Goal: Information Seeking & Learning: Learn about a topic

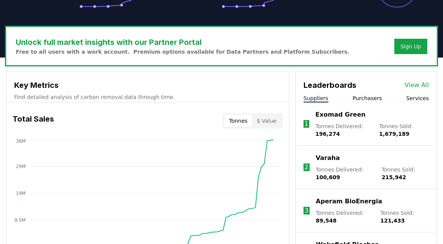
scroll to position [236, 0]
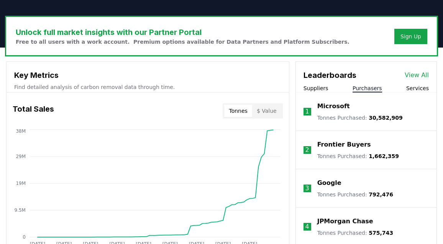
click at [373, 87] on button "Purchasers" at bounding box center [368, 88] width 30 height 8
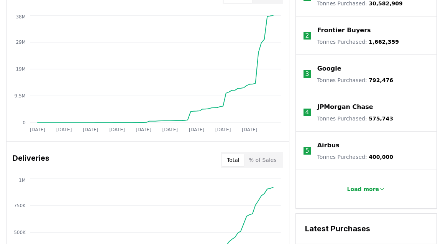
scroll to position [363, 0]
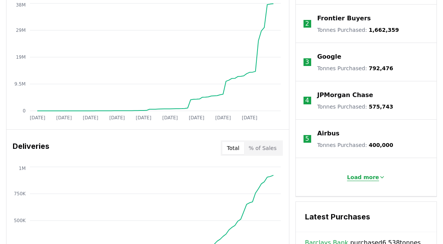
click at [352, 173] on p "Load more" at bounding box center [364, 177] width 32 height 8
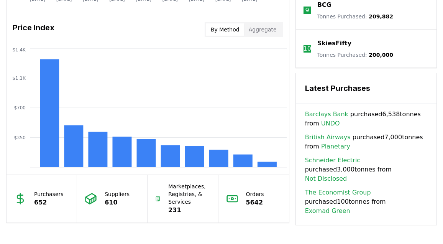
scroll to position [646, 0]
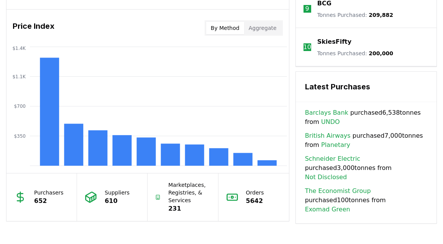
click at [332, 146] on link "Planetary" at bounding box center [335, 144] width 29 height 9
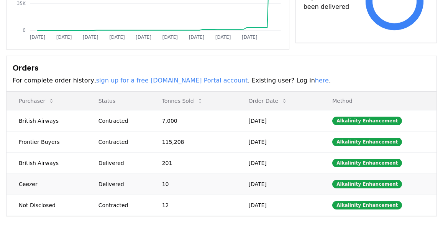
scroll to position [169, 0]
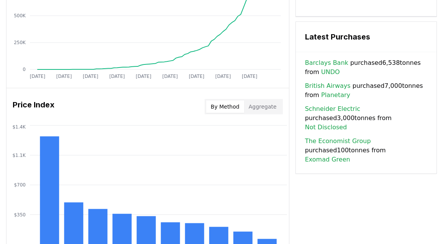
scroll to position [566, 0]
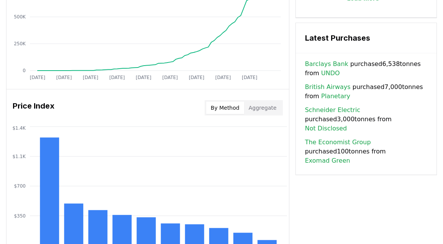
click at [334, 65] on link "Barclays Bank" at bounding box center [326, 63] width 43 height 9
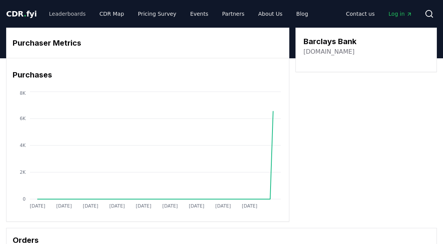
click at [72, 12] on link "Leaderboards" at bounding box center [67, 14] width 49 height 14
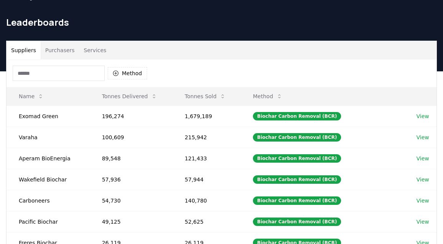
scroll to position [22, 0]
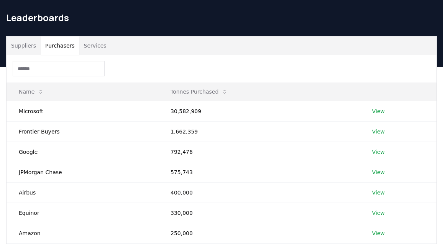
click at [57, 44] on button "Purchasers" at bounding box center [60, 45] width 39 height 18
click at [46, 67] on input at bounding box center [59, 68] width 92 height 15
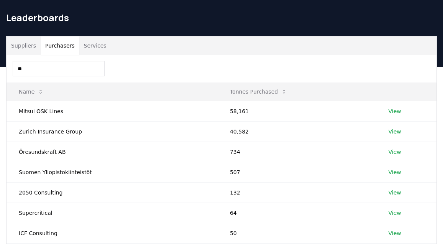
type input "*"
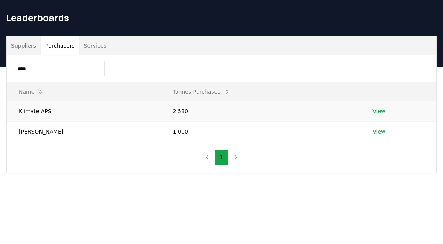
type input "****"
click at [380, 114] on td "View" at bounding box center [399, 111] width 76 height 20
click at [374, 113] on link "View" at bounding box center [379, 111] width 13 height 8
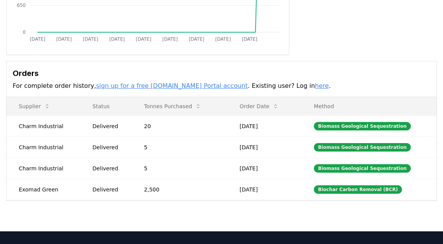
scroll to position [174, 0]
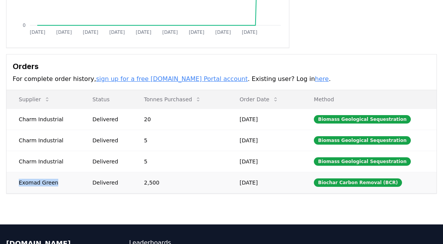
drag, startPoint x: 55, startPoint y: 182, endPoint x: 19, endPoint y: 183, distance: 36.1
click at [19, 183] on td "Exomad Green" at bounding box center [44, 182] width 74 height 21
copy td "Exomad Green"
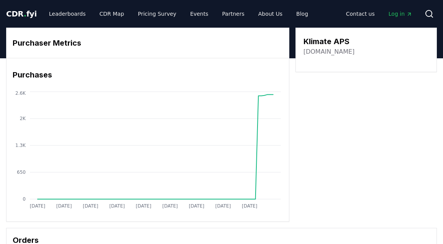
scroll to position [0, 0]
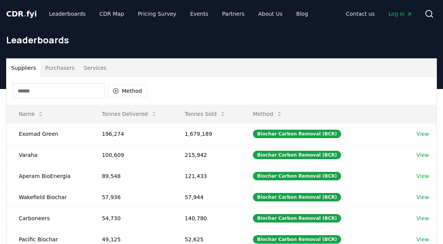
scroll to position [22, 0]
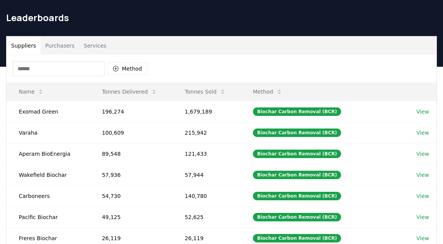
click at [57, 68] on input at bounding box center [59, 68] width 92 height 15
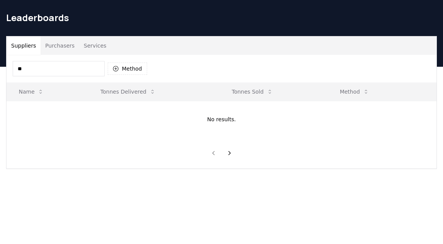
type input "*"
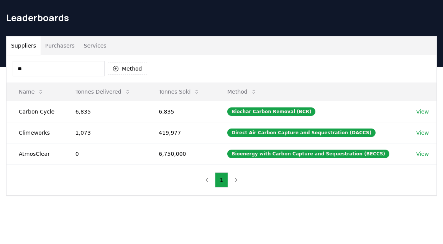
type input "*"
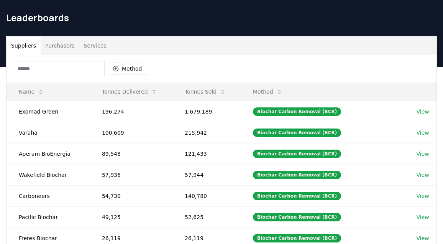
click at [61, 39] on button "Purchasers" at bounding box center [60, 45] width 39 height 18
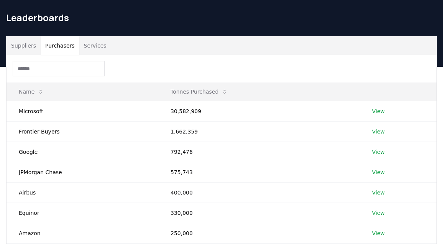
click at [46, 66] on input at bounding box center [59, 68] width 92 height 15
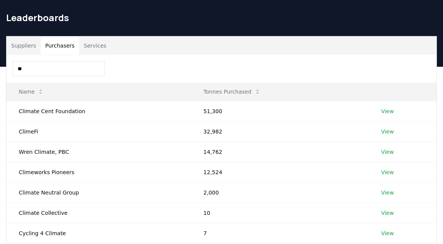
type input "*"
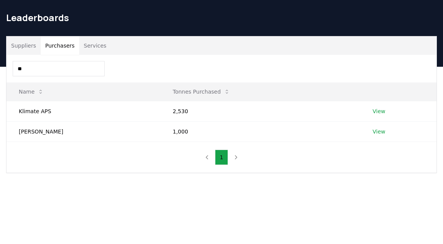
type input "*"
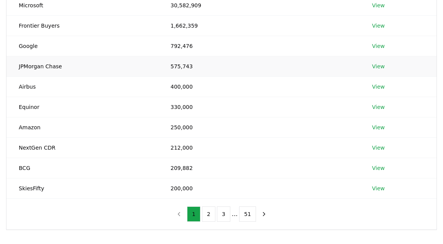
scroll to position [129, 0]
click at [211, 215] on button "2" at bounding box center [208, 213] width 13 height 15
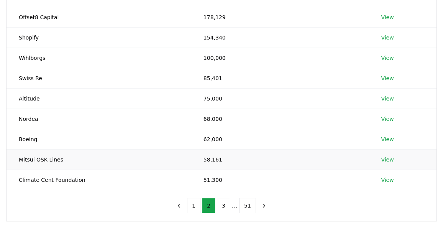
scroll to position [141, 0]
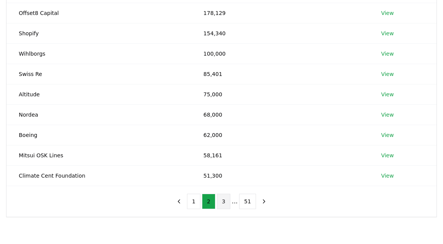
click at [227, 203] on button "3" at bounding box center [223, 201] width 13 height 15
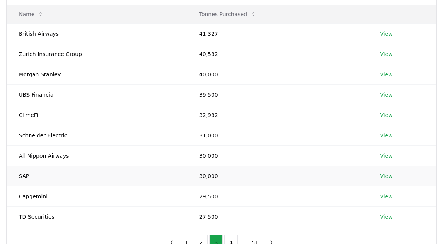
scroll to position [97, 0]
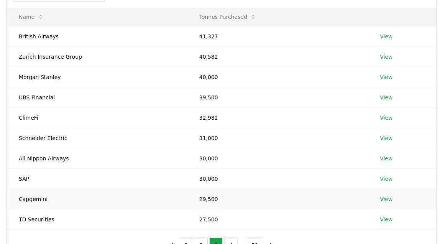
click at [383, 198] on link "View" at bounding box center [386, 199] width 13 height 8
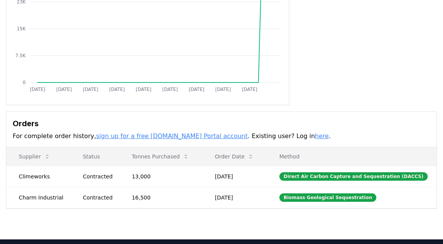
scroll to position [119, 0]
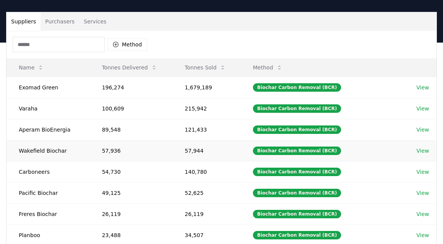
scroll to position [47, 0]
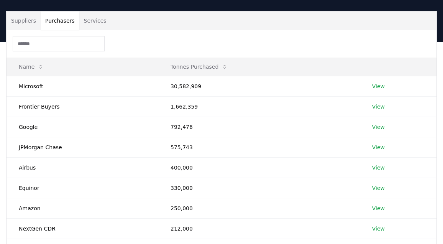
click at [63, 20] on button "Purchasers" at bounding box center [60, 21] width 39 height 18
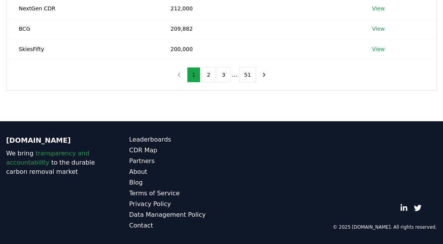
scroll to position [267, 0]
click at [203, 79] on button "2" at bounding box center [208, 74] width 13 height 15
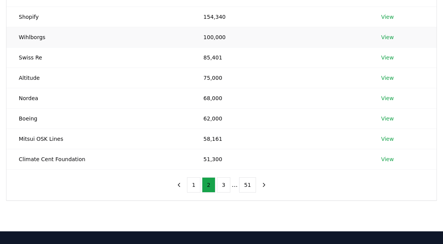
scroll to position [161, 0]
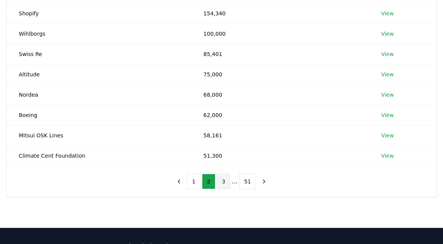
click at [226, 177] on button "3" at bounding box center [223, 181] width 13 height 15
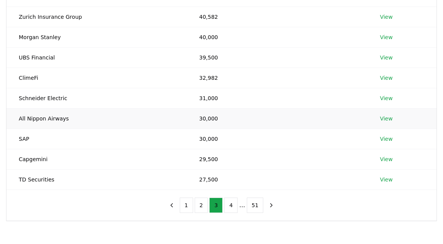
scroll to position [137, 0]
click at [233, 207] on button "4" at bounding box center [230, 204] width 13 height 15
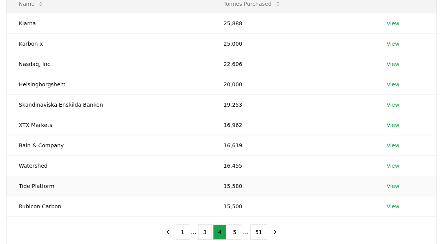
scroll to position [115, 0]
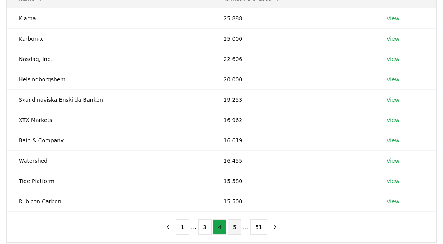
click at [233, 223] on button "5" at bounding box center [234, 226] width 13 height 15
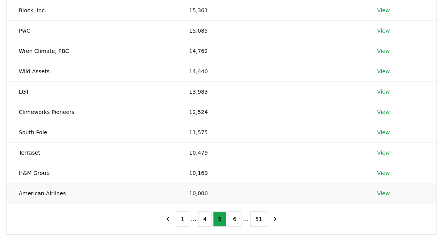
scroll to position [132, 0]
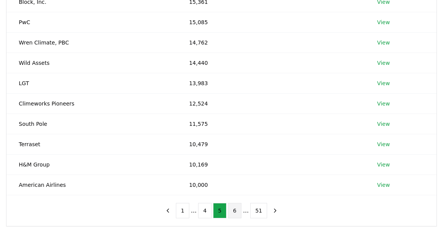
click at [236, 213] on button "6" at bounding box center [234, 210] width 13 height 15
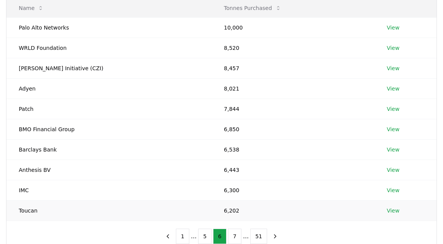
scroll to position [117, 0]
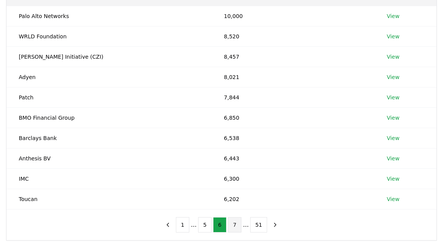
click at [232, 220] on button "7" at bounding box center [234, 224] width 13 height 15
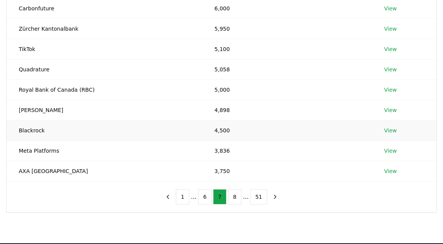
scroll to position [146, 0]
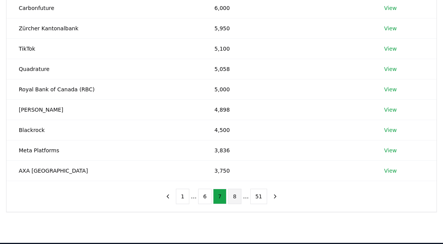
click at [239, 196] on button "8" at bounding box center [234, 196] width 13 height 15
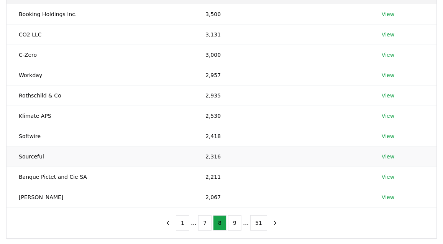
scroll to position [120, 0]
click at [238, 226] on button "9" at bounding box center [234, 221] width 13 height 15
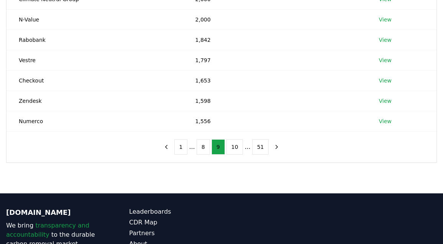
scroll to position [199, 0]
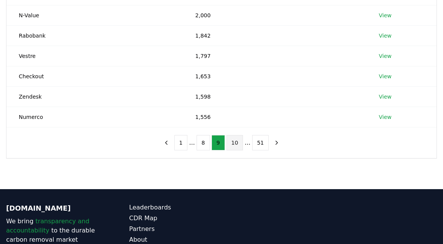
click at [237, 145] on button "10" at bounding box center [235, 142] width 17 height 15
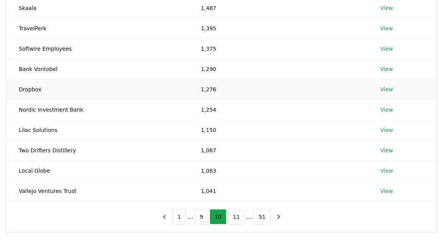
scroll to position [126, 0]
click at [237, 214] on button "11" at bounding box center [236, 215] width 17 height 15
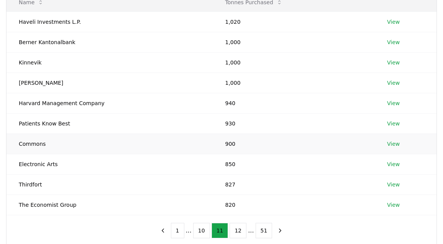
scroll to position [112, 0]
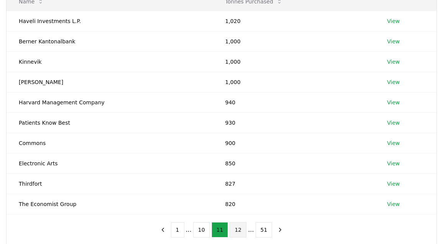
click at [237, 227] on button "12" at bounding box center [238, 229] width 17 height 15
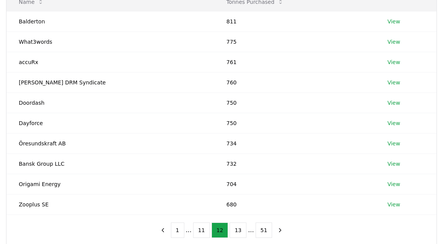
scroll to position [115, 0]
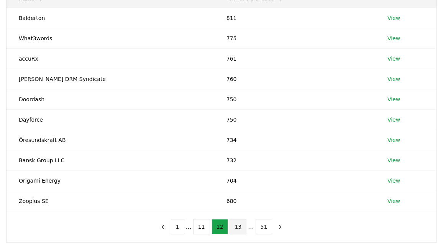
click at [237, 228] on button "13" at bounding box center [238, 226] width 17 height 15
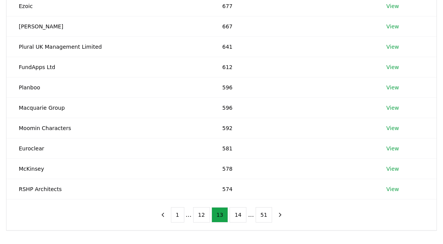
scroll to position [128, 0]
click at [233, 213] on button "14" at bounding box center [238, 214] width 17 height 15
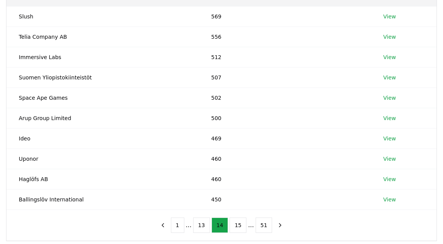
scroll to position [119, 0]
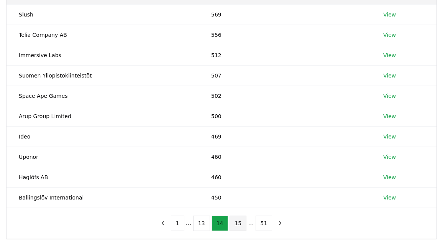
click at [237, 220] on button "15" at bounding box center [238, 223] width 17 height 15
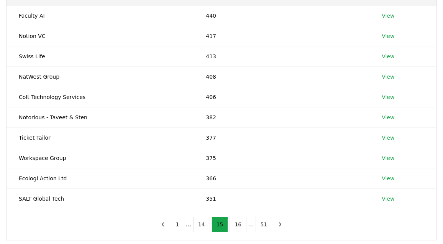
scroll to position [119, 0]
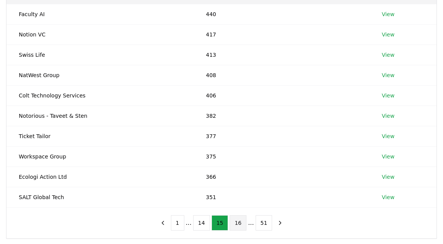
click at [237, 220] on button "16" at bounding box center [238, 222] width 17 height 15
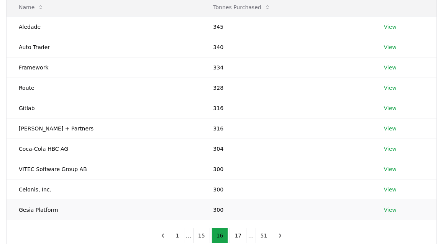
scroll to position [109, 0]
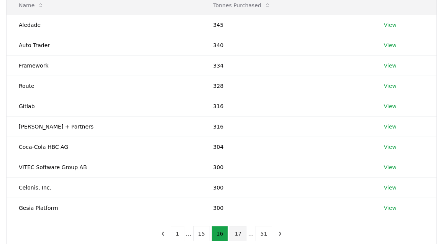
click at [236, 228] on button "17" at bounding box center [238, 233] width 17 height 15
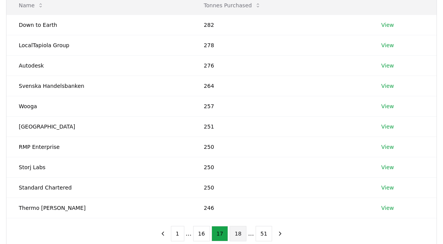
click at [238, 232] on button "18" at bounding box center [238, 233] width 17 height 15
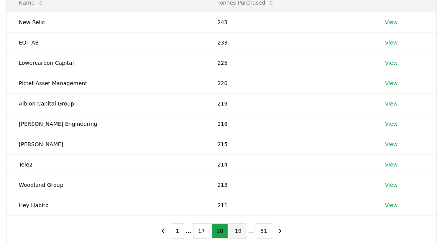
scroll to position [112, 0]
